Goal: Navigation & Orientation: Find specific page/section

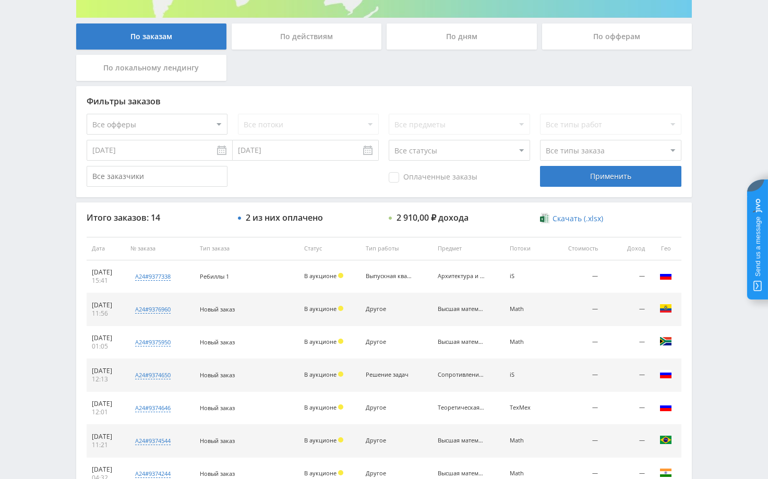
scroll to position [209, 0]
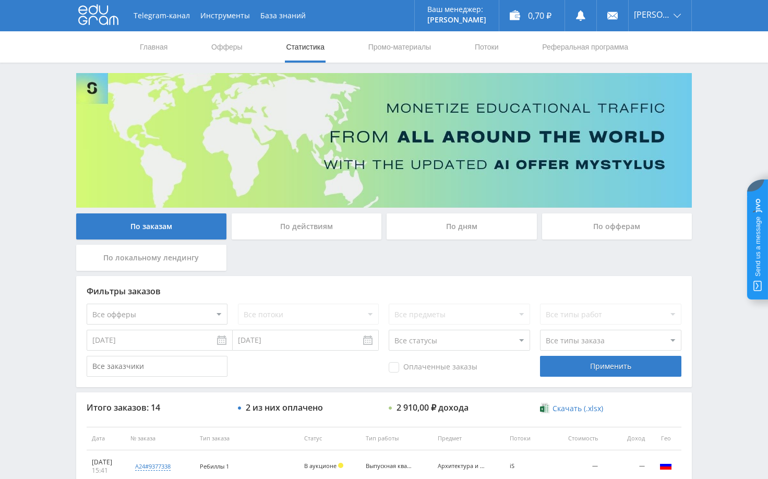
click at [724, 212] on div "Telegram-канал Инструменты База знаний Ваш менеджер: [PERSON_NAME] Online @edug…" at bounding box center [384, 438] width 768 height 876
click at [712, 149] on div "Telegram-канал Инструменты База знаний Ваш менеджер: [PERSON_NAME] Online @edug…" at bounding box center [384, 438] width 768 height 876
click at [726, 201] on div "Telegram-канал Инструменты База знаний Ваш менеджер: Alex Alex Online @edugram_…" at bounding box center [384, 438] width 768 height 876
click at [719, 107] on div "Telegram-канал Инструменты База знаний Ваш менеджер: [PERSON_NAME] Online @edug…" at bounding box center [384, 438] width 768 height 876
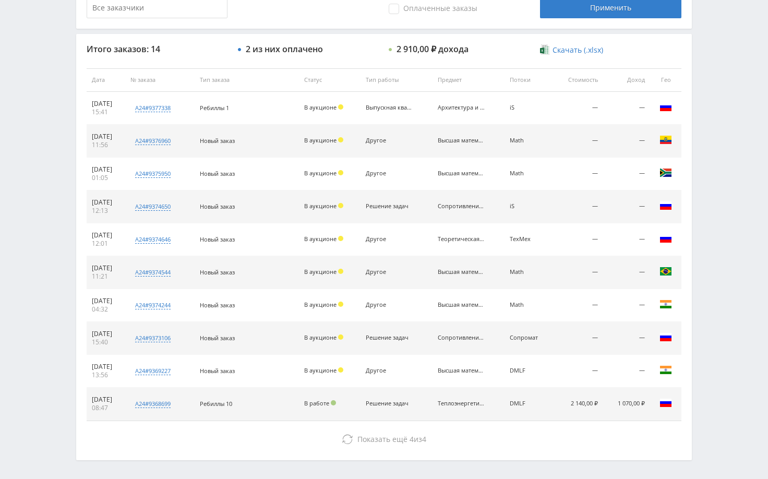
scroll to position [293, 0]
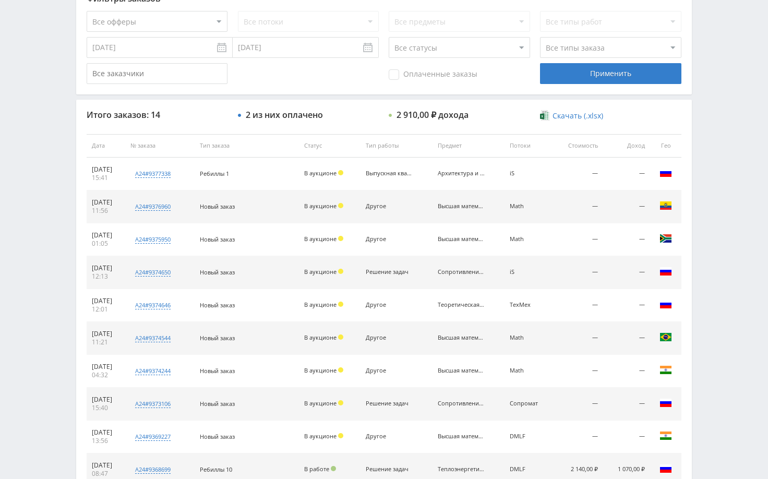
click at [729, 128] on div "Telegram-канал Инструменты База знаний Ваш менеджер: [PERSON_NAME] Online @edug…" at bounding box center [384, 145] width 768 height 876
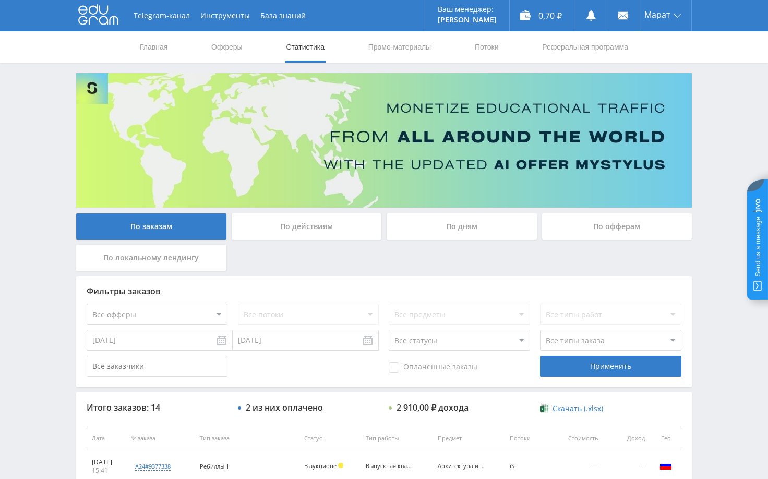
click at [721, 111] on div "Telegram-канал Инструменты База знаний Ваш менеджер: [PERSON_NAME] Online @edug…" at bounding box center [384, 438] width 768 height 876
click at [720, 112] on div "Telegram-канал Инструменты База знаний Ваш менеджер: [PERSON_NAME] Online @edug…" at bounding box center [384, 438] width 768 height 876
